Goal: Book appointment/travel/reservation

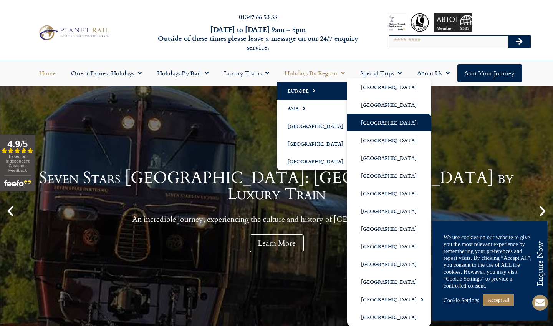
click at [374, 124] on link "[GEOGRAPHIC_DATA]" at bounding box center [389, 123] width 84 height 18
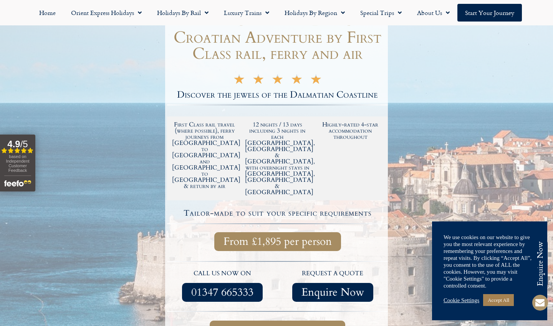
scroll to position [104, 0]
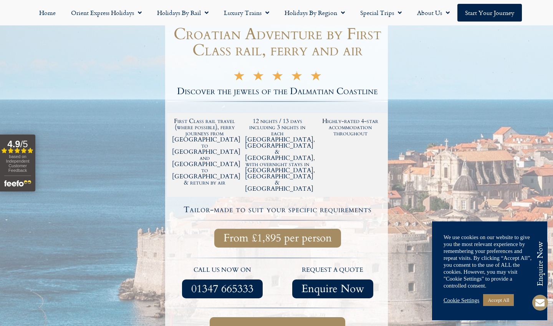
click at [269, 324] on span "Full itinerary & dates" at bounding box center [277, 329] width 105 height 10
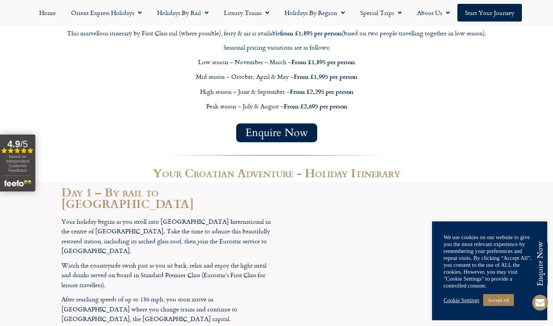
scroll to position [798, 0]
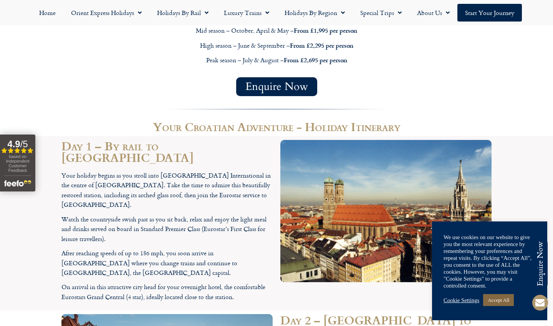
click at [509, 299] on link "Accept All" at bounding box center [498, 300] width 31 height 12
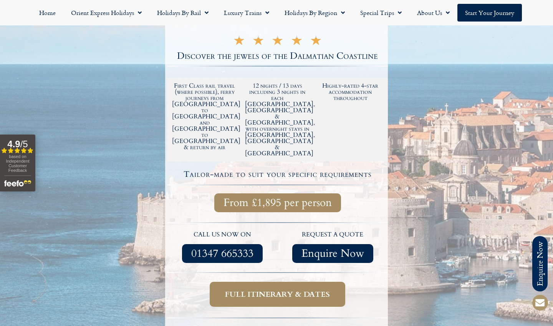
scroll to position [142, 0]
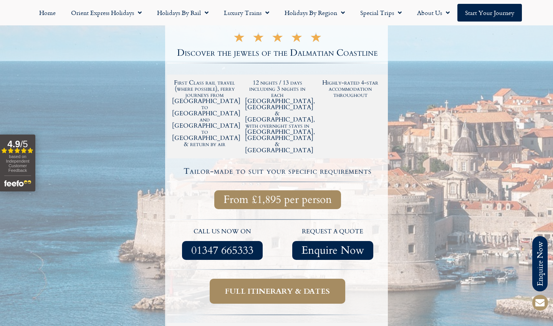
click at [263, 286] on span "Full itinerary & dates" at bounding box center [277, 291] width 105 height 10
click at [276, 286] on span "Full itinerary & dates" at bounding box center [277, 291] width 105 height 10
click at [284, 286] on span "Full itinerary & dates" at bounding box center [277, 291] width 105 height 10
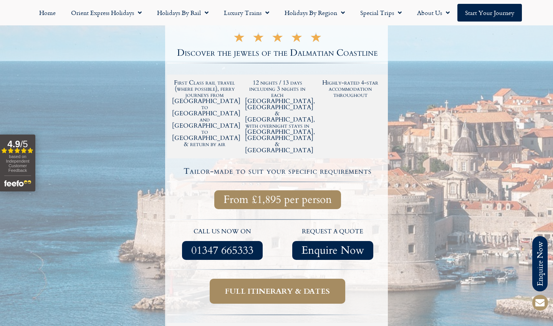
click at [284, 286] on span "Full itinerary & dates" at bounding box center [277, 291] width 105 height 10
click at [293, 286] on span "Full itinerary & dates" at bounding box center [277, 291] width 105 height 10
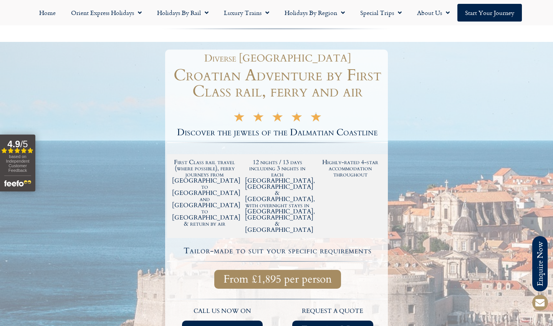
scroll to position [54, 0]
